Goal: Complete application form

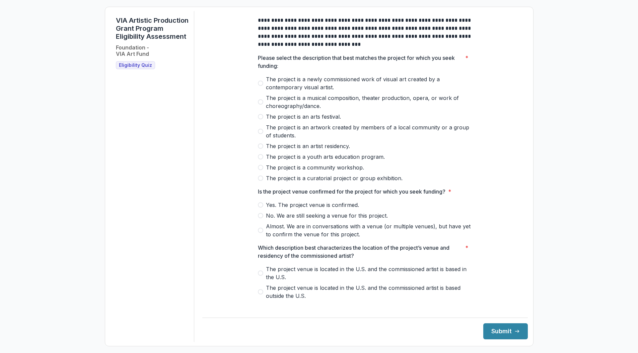
click at [263, 136] on label "The project is an artwork created by members of a local community or a group of…" at bounding box center [365, 132] width 214 height 16
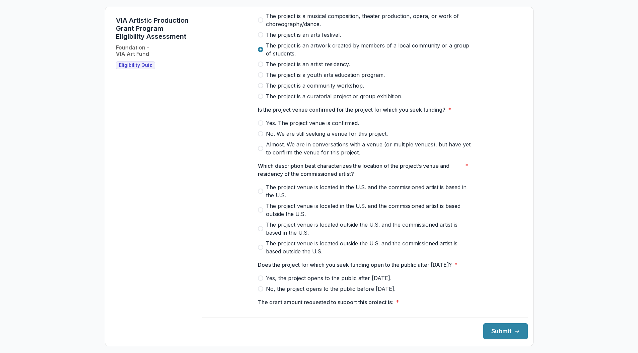
scroll to position [86, 0]
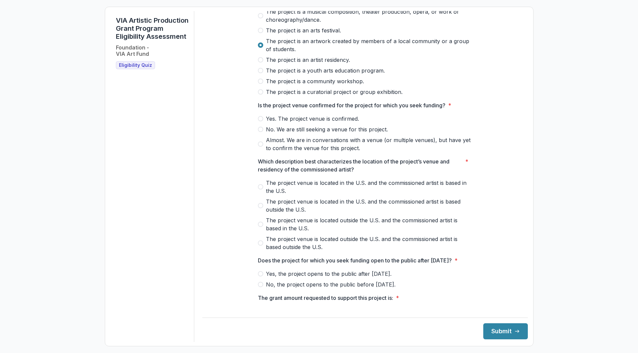
click at [260, 121] on span at bounding box center [260, 118] width 5 height 5
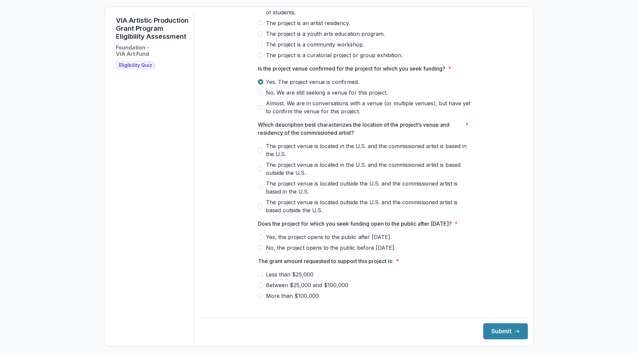
scroll to position [135, 0]
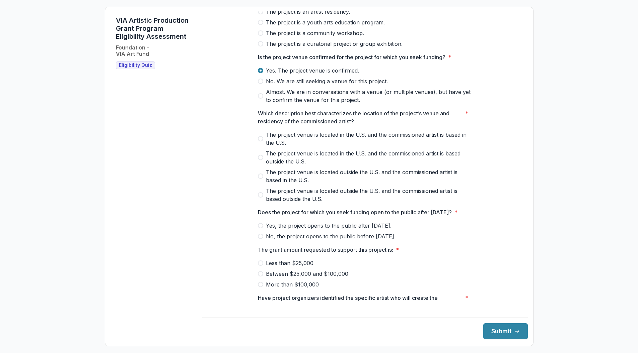
click at [259, 142] on span at bounding box center [260, 138] width 5 height 5
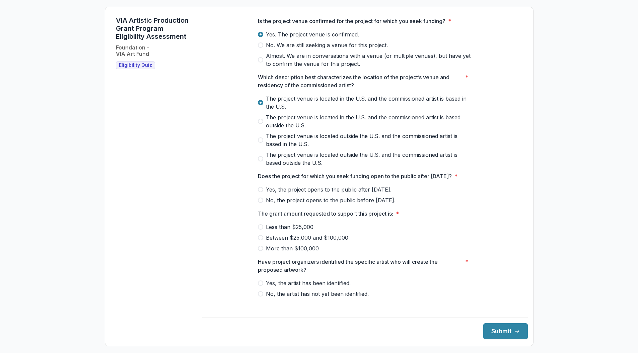
scroll to position [183, 0]
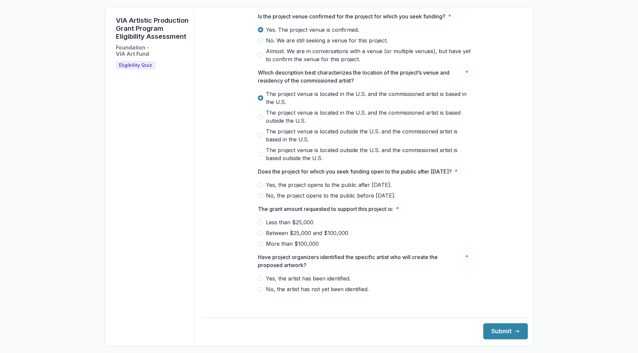
click at [260, 188] on span at bounding box center [260, 184] width 5 height 5
click at [258, 247] on span at bounding box center [260, 243] width 5 height 5
click at [260, 281] on span at bounding box center [260, 278] width 5 height 5
click at [261, 236] on span at bounding box center [260, 233] width 5 height 5
click at [495, 333] on button "Submit" at bounding box center [505, 332] width 45 height 16
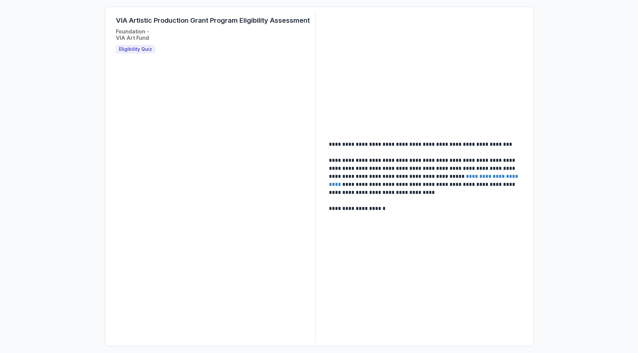
click at [473, 178] on link "**********" at bounding box center [424, 180] width 190 height 13
